Goal: Book appointment/travel/reservation

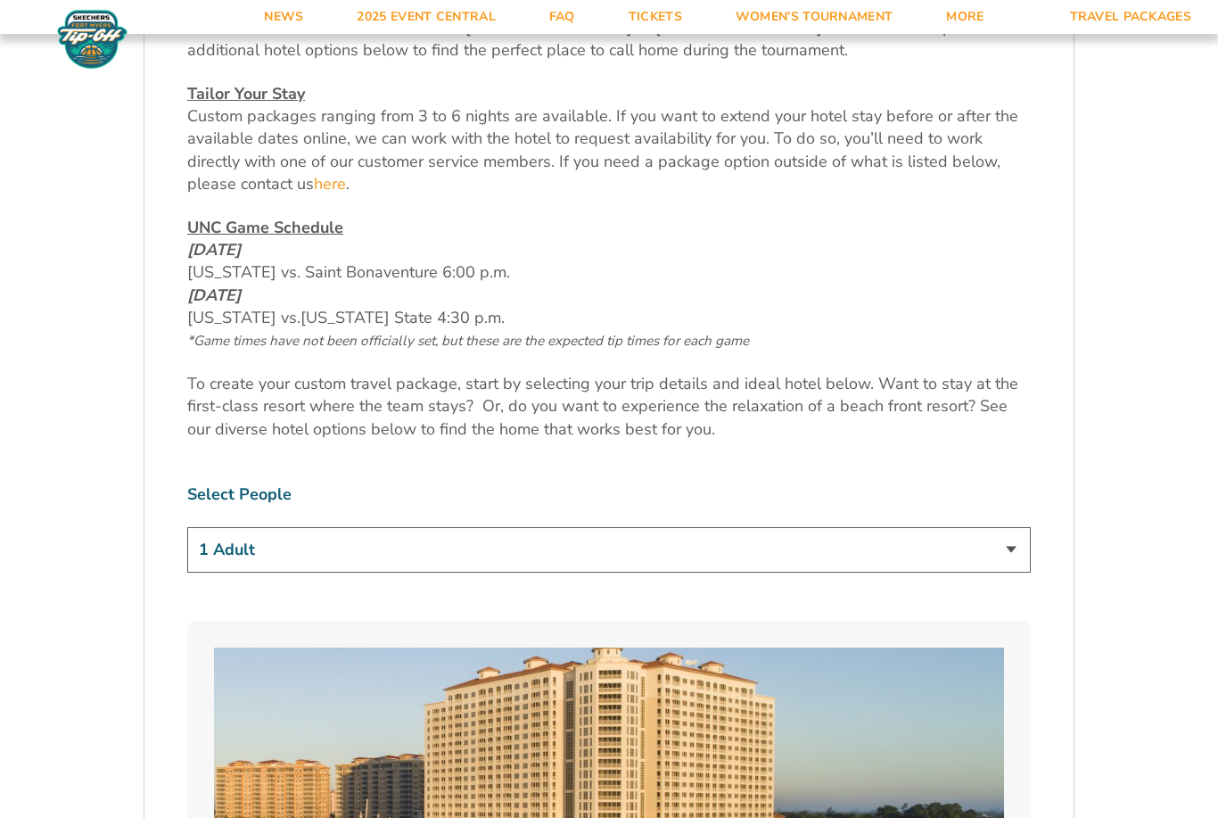
scroll to position [855, 0]
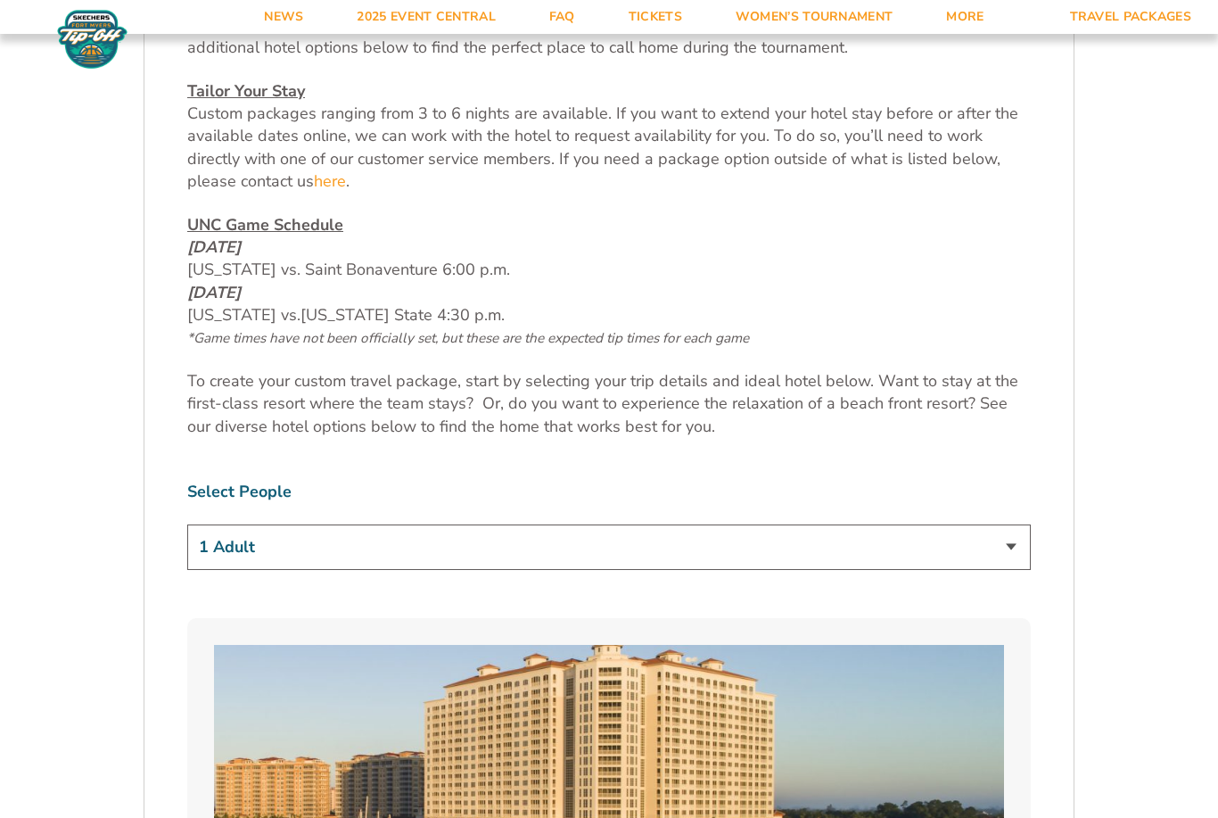
click at [1004, 570] on select "1 Adult 2 Adults 3 Adults 4 Adults 2 Adults + 1 Child 2 Adults + 2 Children 2 A…" at bounding box center [609, 546] width 844 height 45
select select "2 Adults"
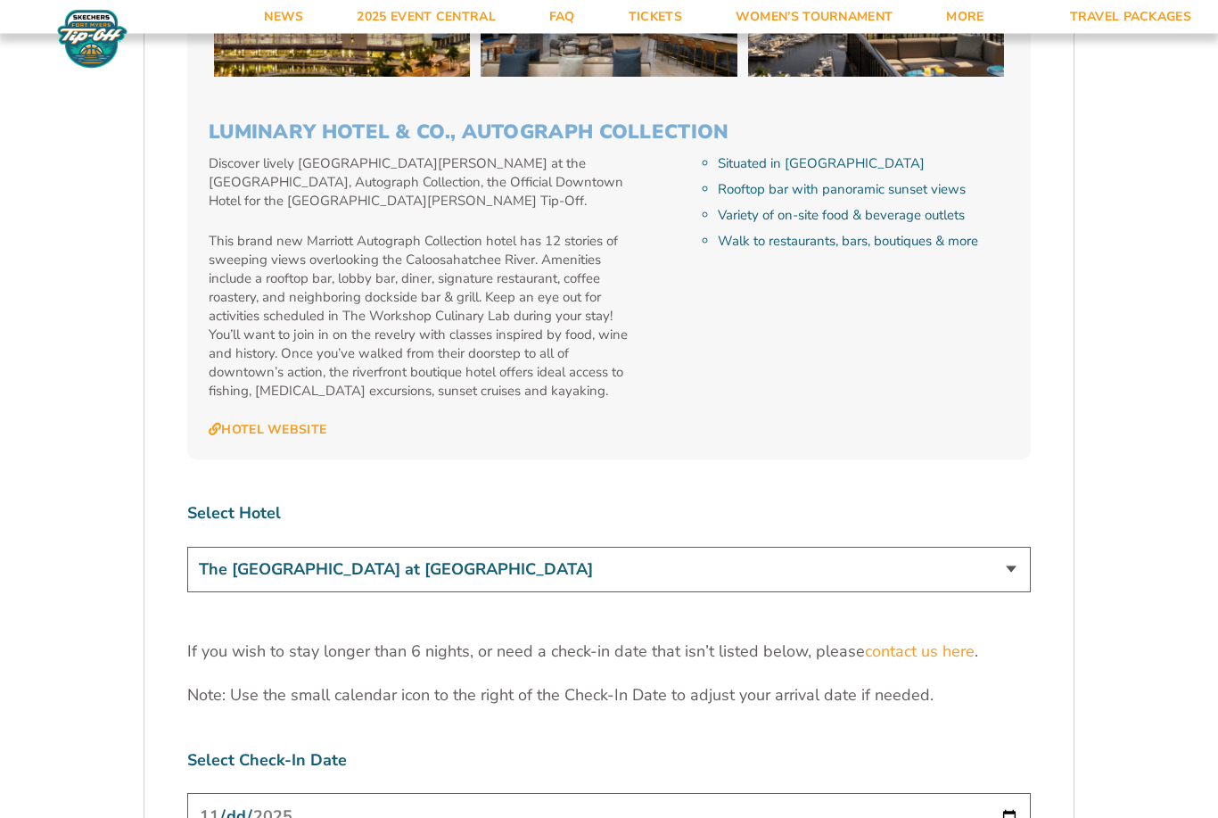
scroll to position [5165, 0]
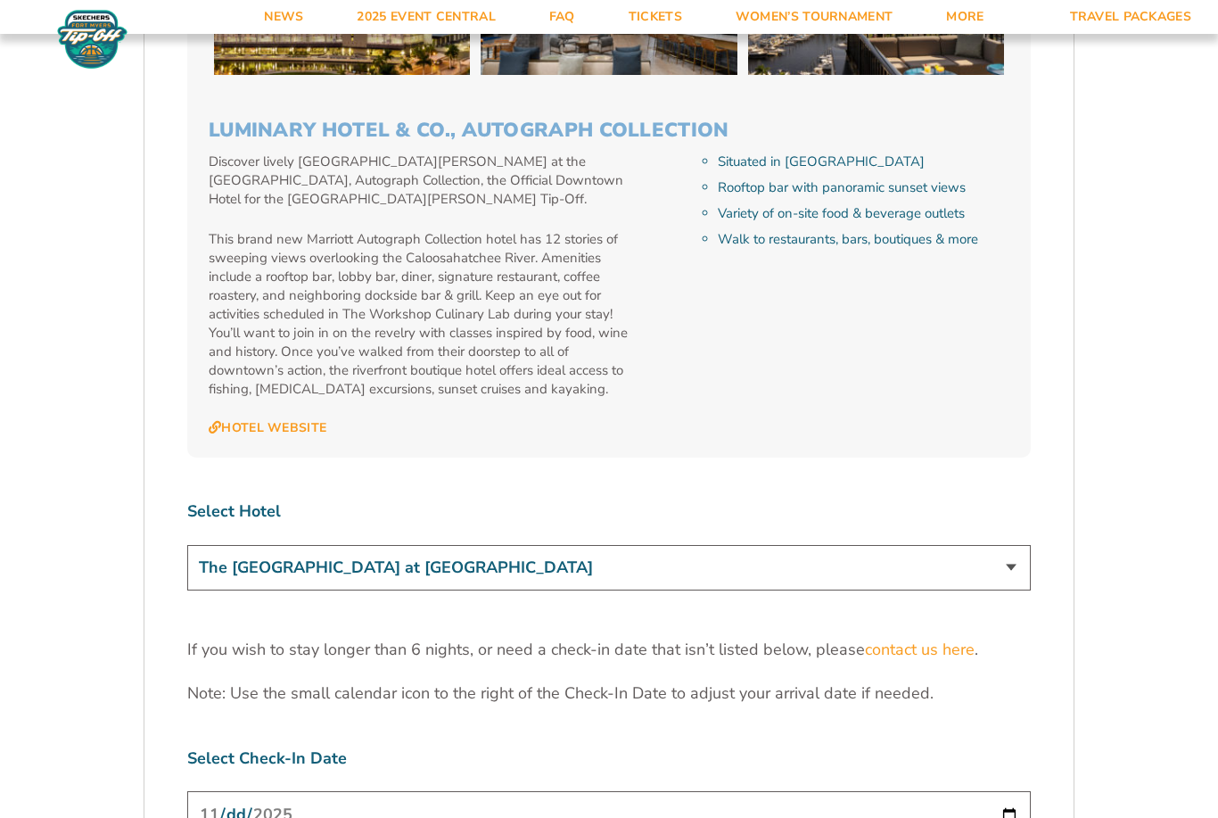
click at [1006, 545] on select "The [GEOGRAPHIC_DATA] at [GEOGRAPHIC_DATA] [GEOGRAPHIC_DATA] [GEOGRAPHIC_DATA],…" at bounding box center [609, 567] width 844 height 45
select select "18477"
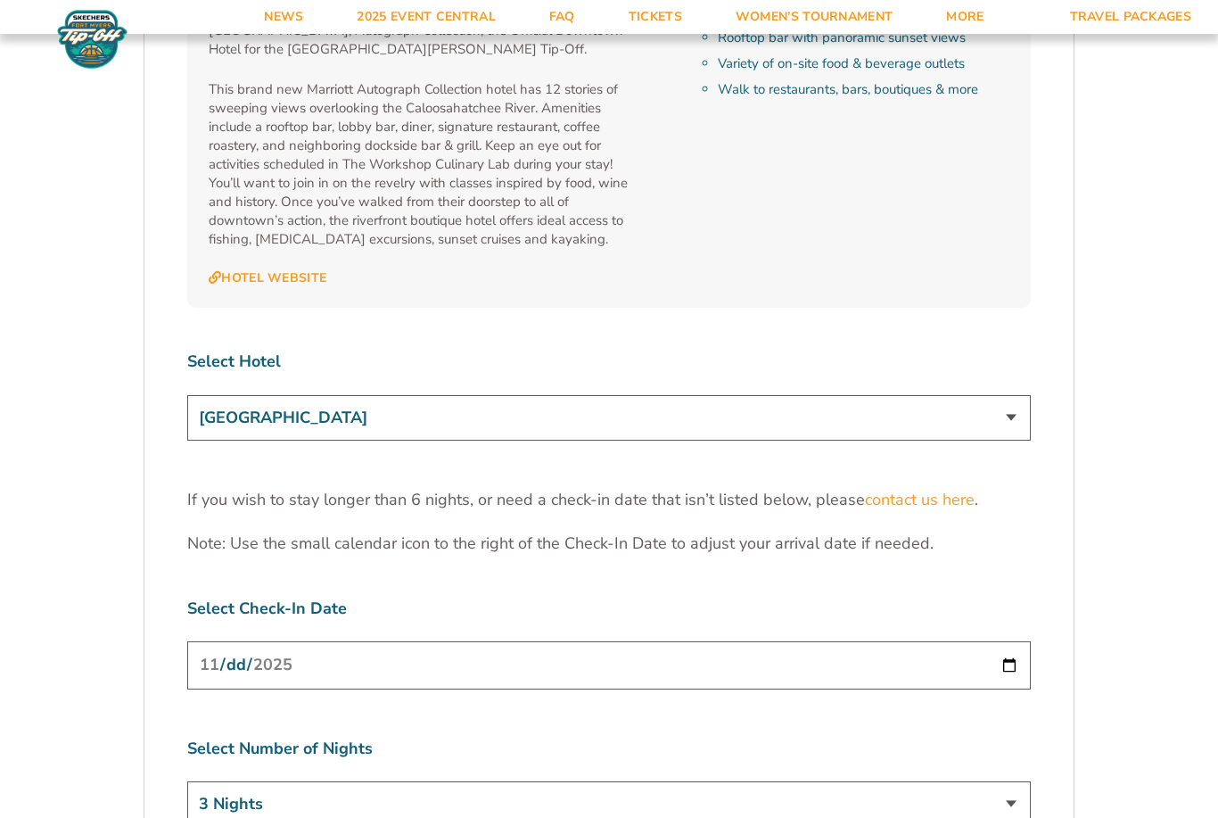
scroll to position [5344, 0]
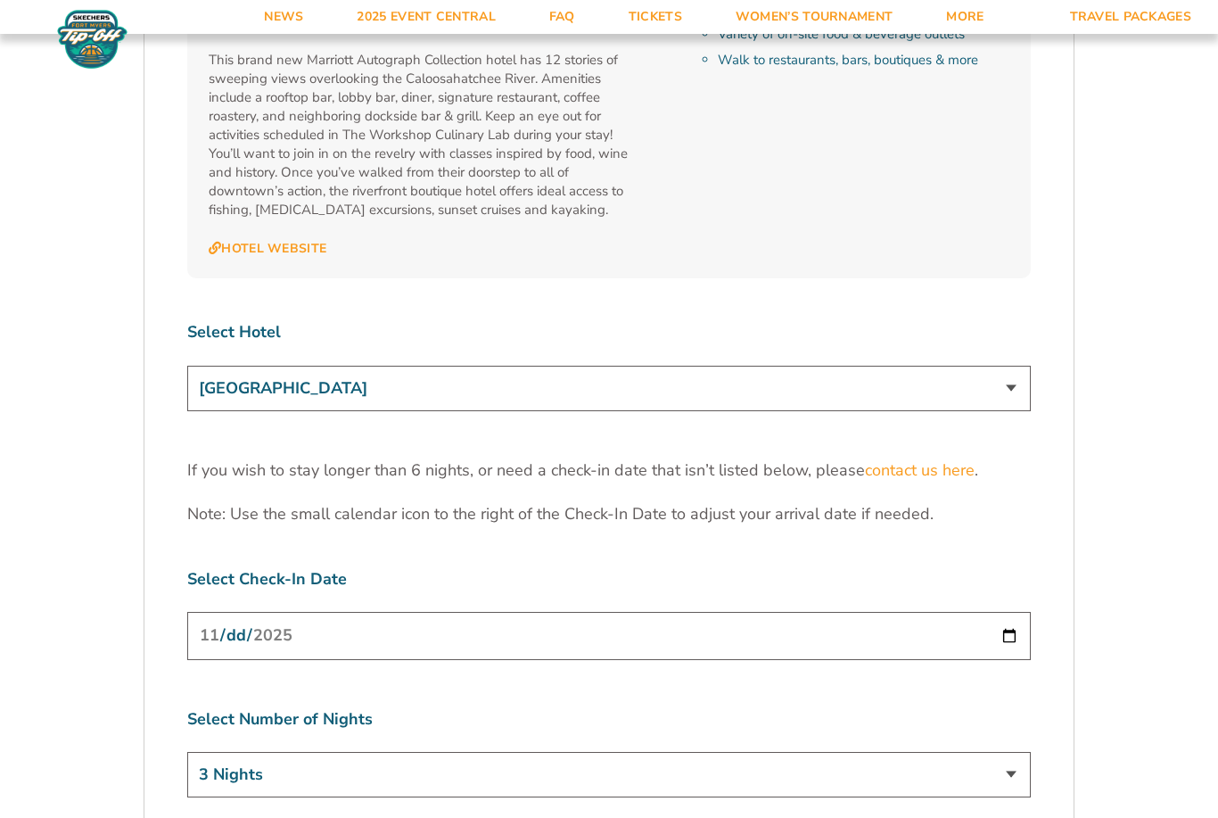
click at [960, 612] on input "[DATE]" at bounding box center [609, 635] width 844 height 47
type input "[DATE]"
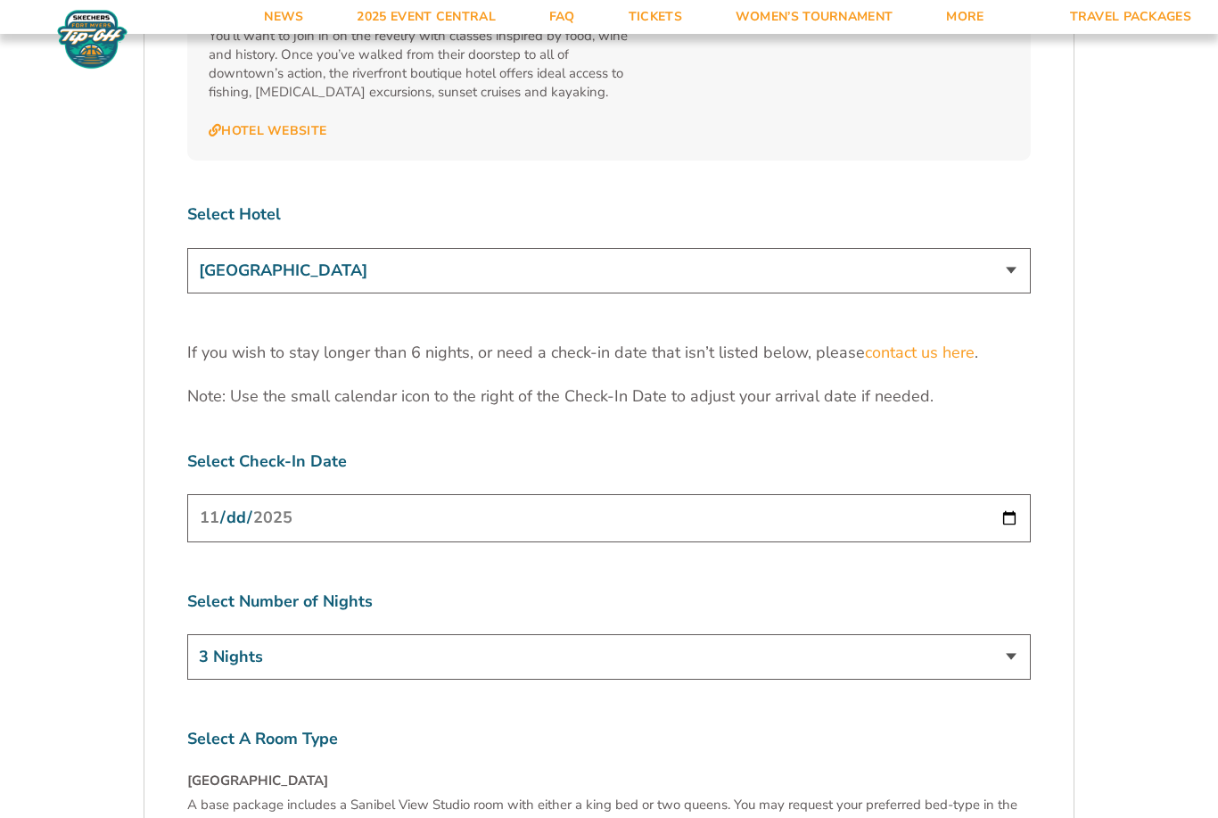
scroll to position [5476, 0]
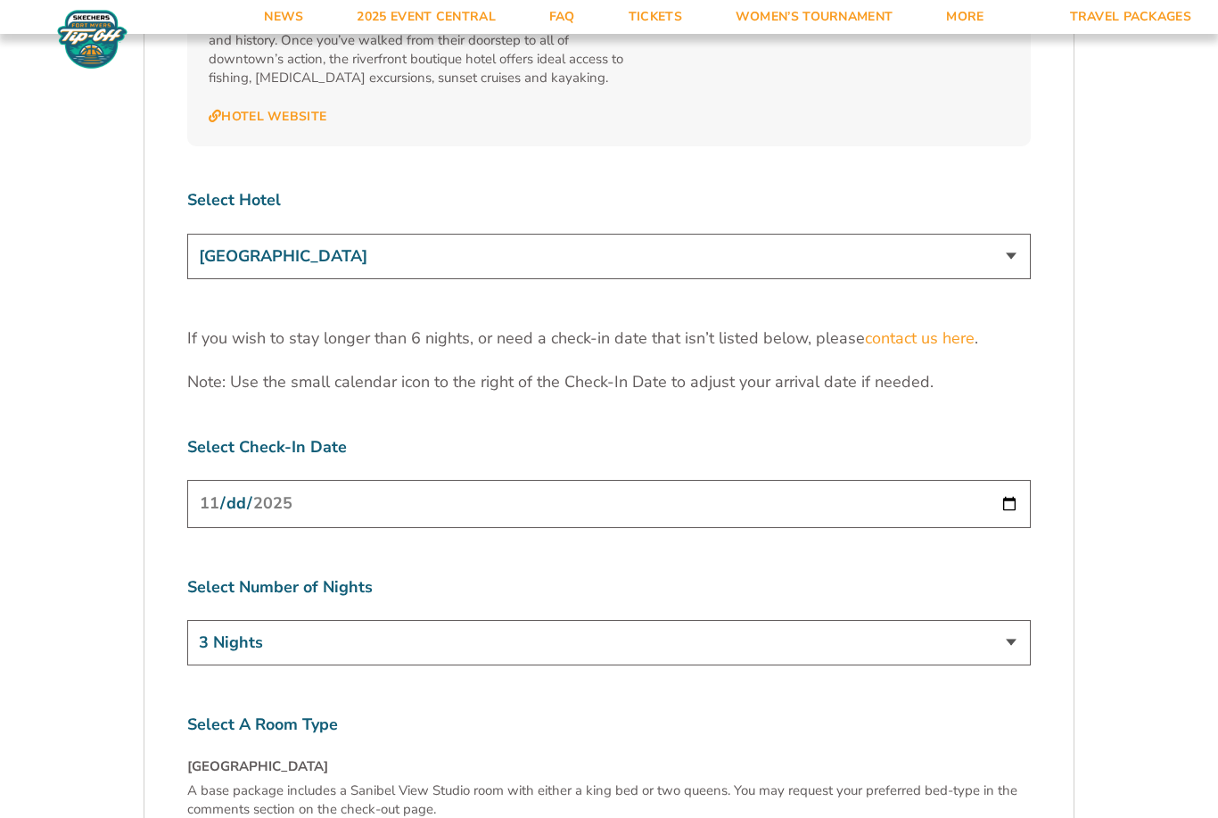
click at [967, 620] on select "3 Nights 4 Nights 5 Nights 6 Nights" at bounding box center [609, 642] width 844 height 45
click at [941, 480] on input "[DATE]" at bounding box center [609, 503] width 844 height 47
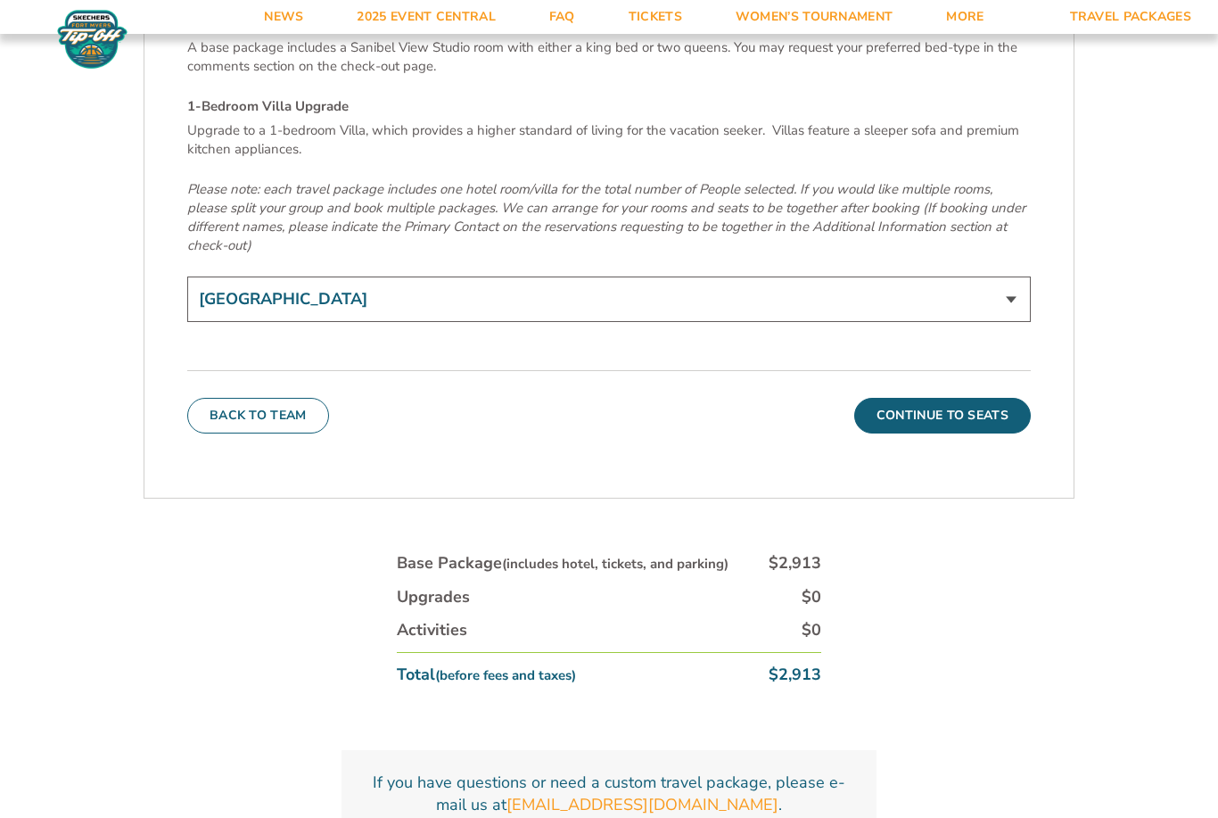
scroll to position [6175, 0]
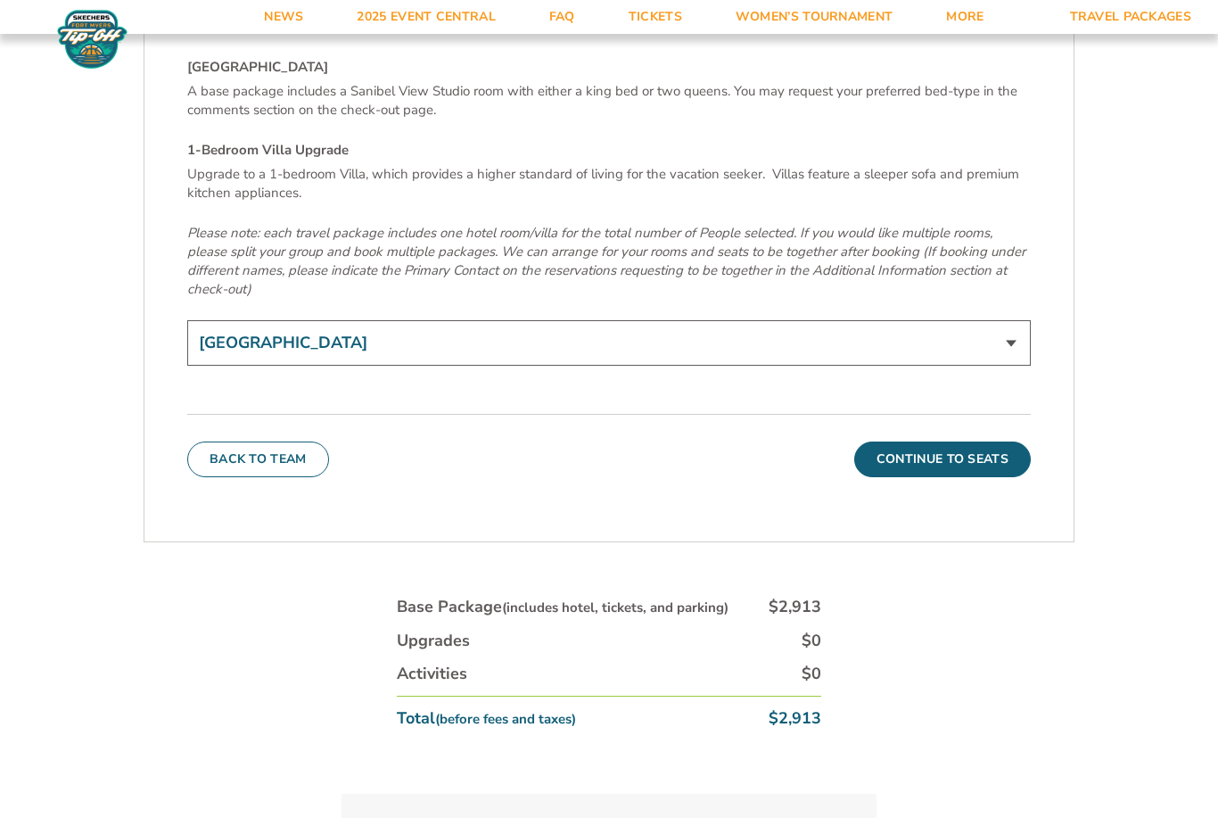
click at [977, 441] on button "Continue To Seats" at bounding box center [942, 459] width 177 height 36
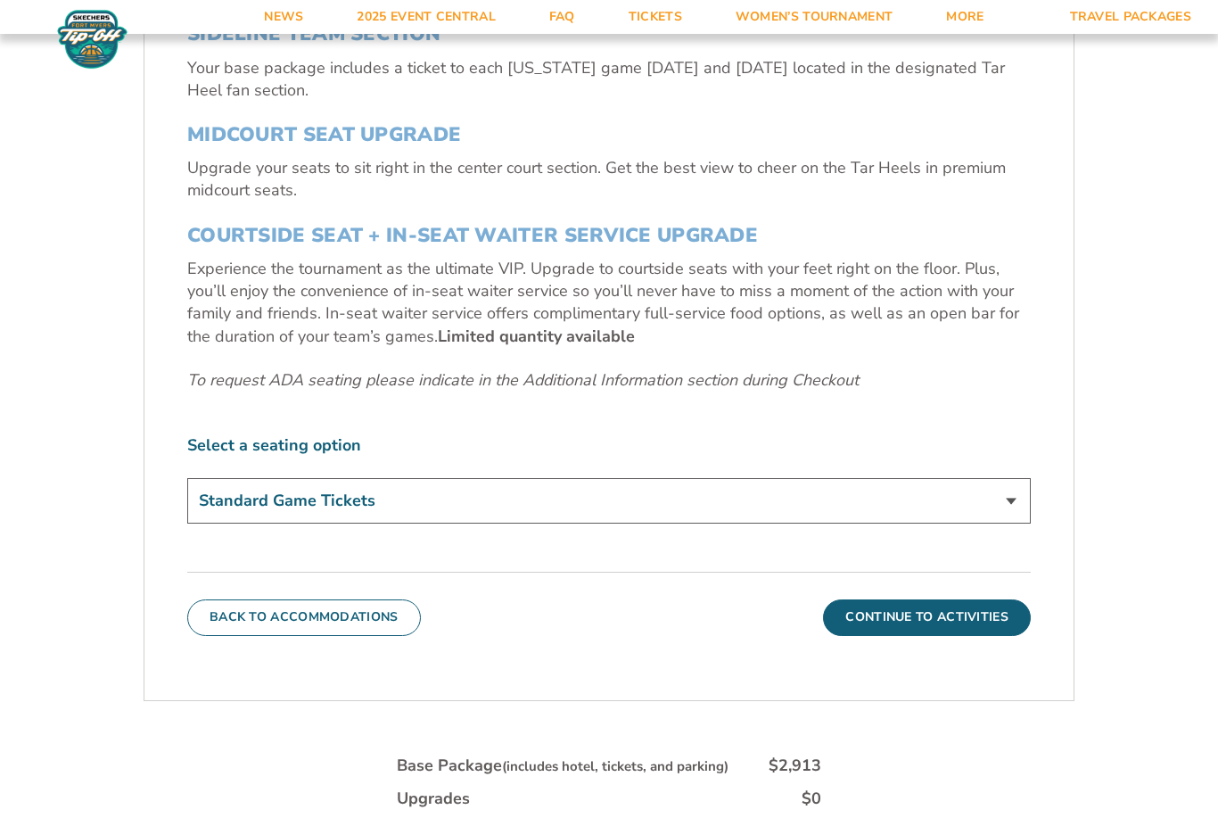
scroll to position [760, 0]
click at [1006, 522] on select "Standard Game Tickets Midcourt Seat Upgrade (+$140 per person) Courtside Seat +…" at bounding box center [609, 498] width 844 height 45
select select "Midcourt Seat Upgrade"
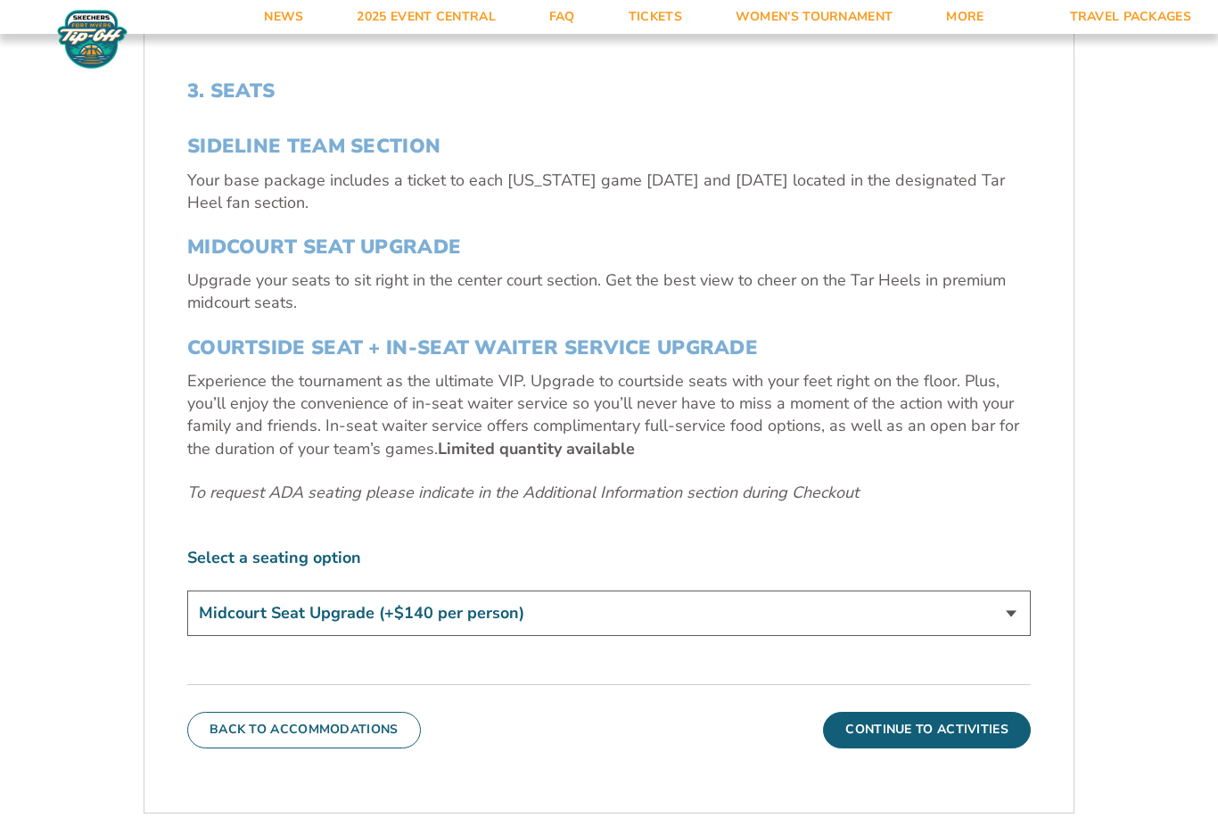
scroll to position [646, 0]
